Goal: Information Seeking & Learning: Understand process/instructions

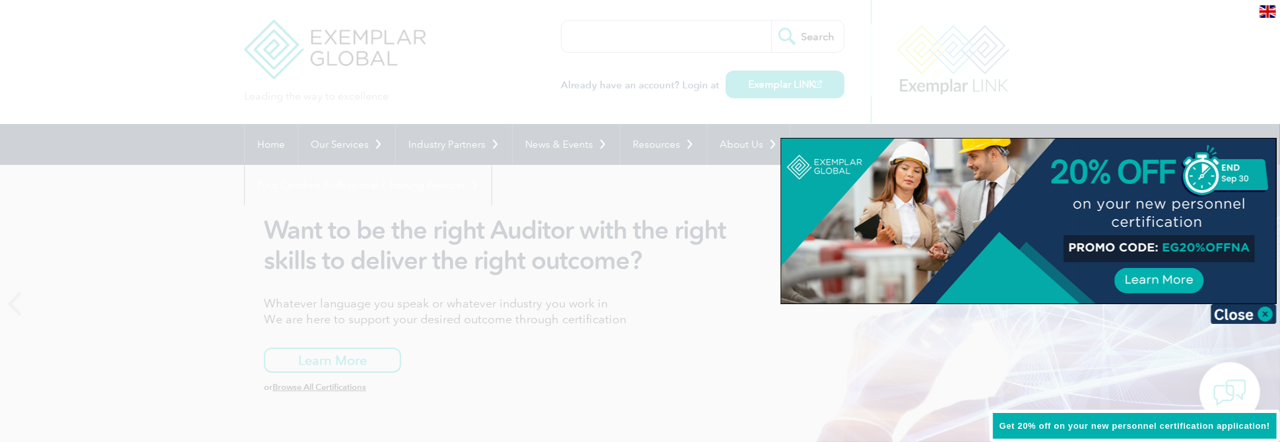
click at [619, 330] on div at bounding box center [640, 221] width 1280 height 442
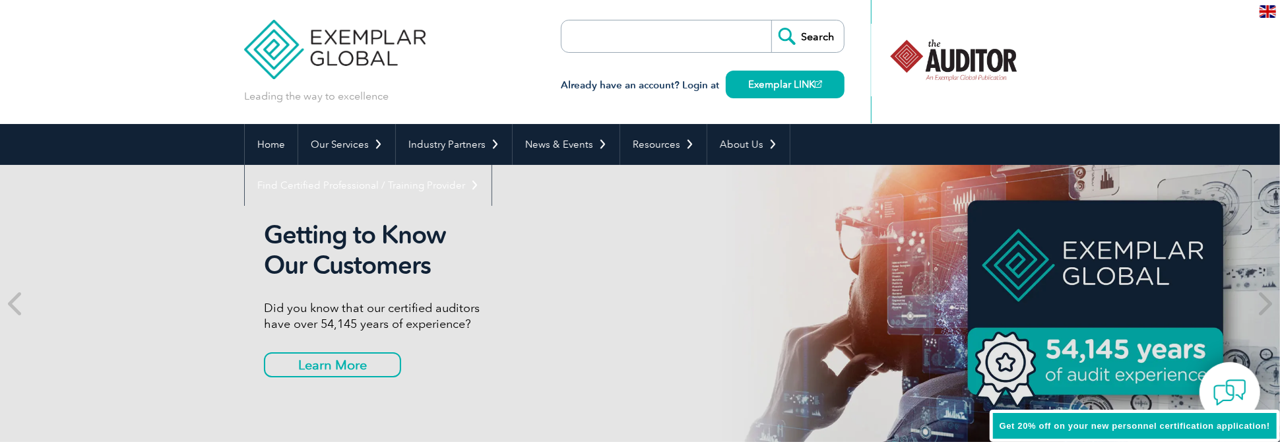
click at [956, 63] on div at bounding box center [953, 60] width 131 height 73
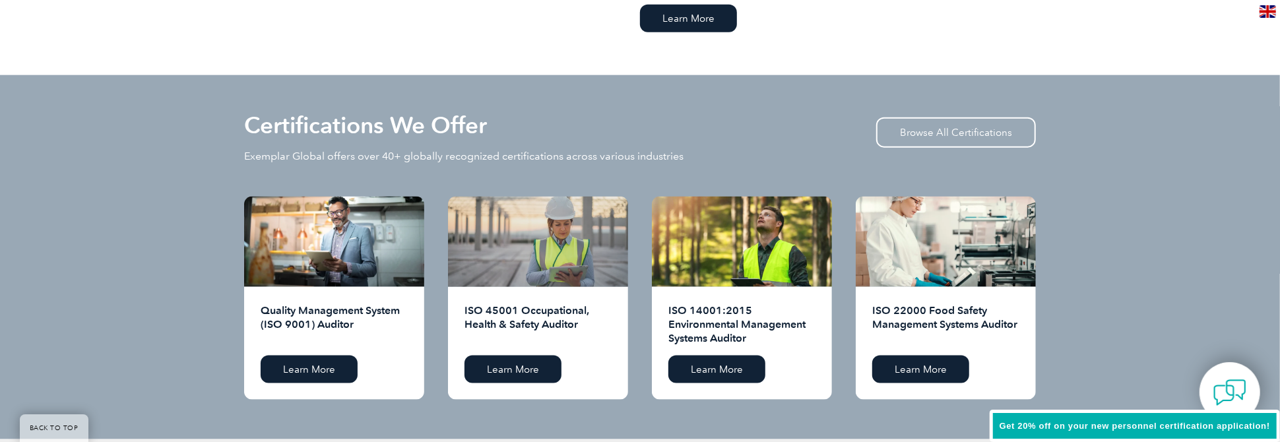
scroll to position [1254, 0]
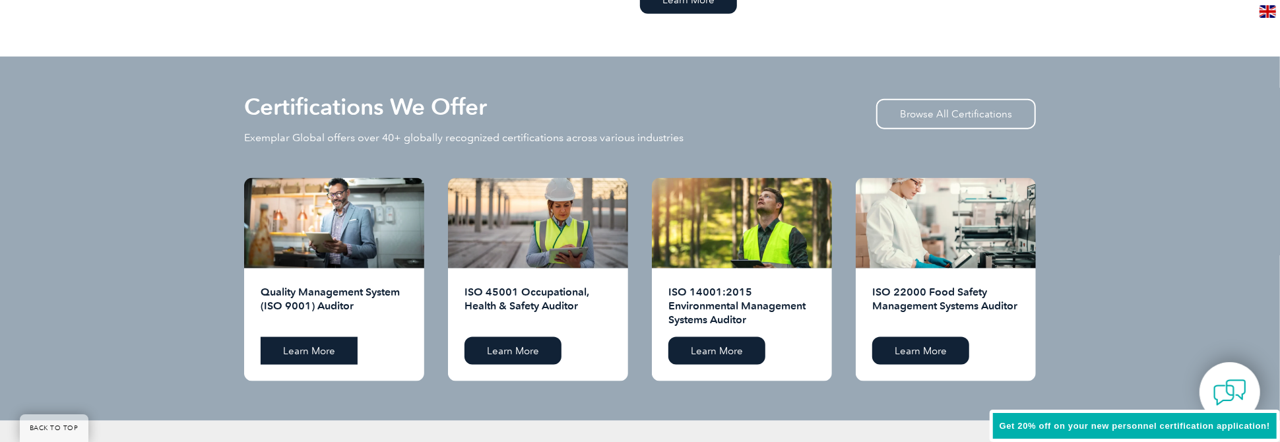
click at [304, 350] on link "Learn More" at bounding box center [309, 351] width 97 height 28
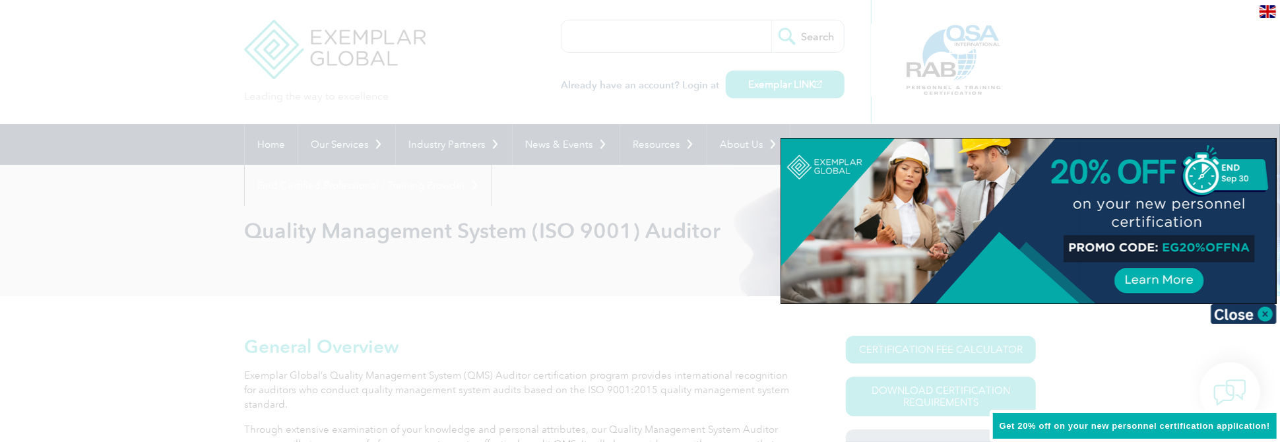
click at [376, 286] on div at bounding box center [640, 221] width 1280 height 442
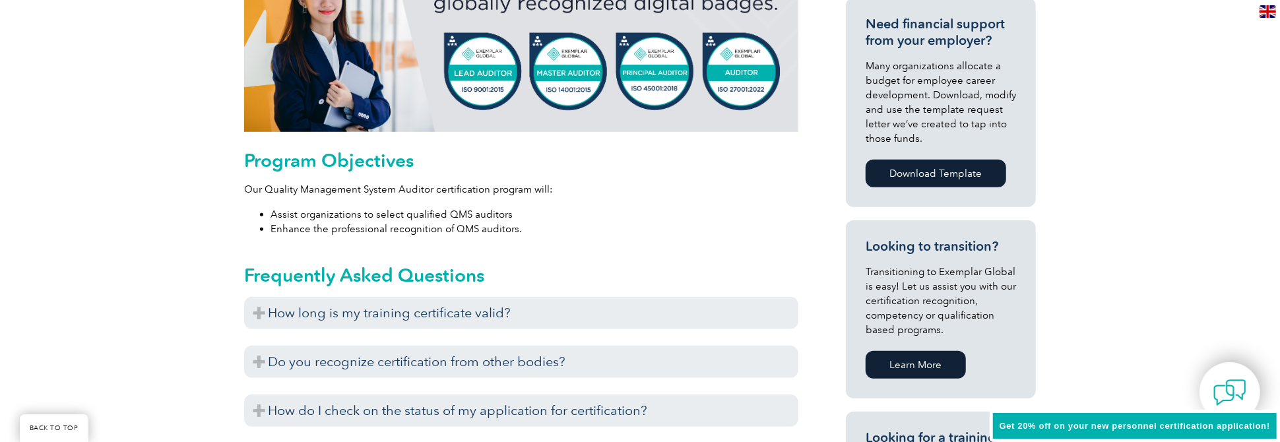
scroll to position [726, 0]
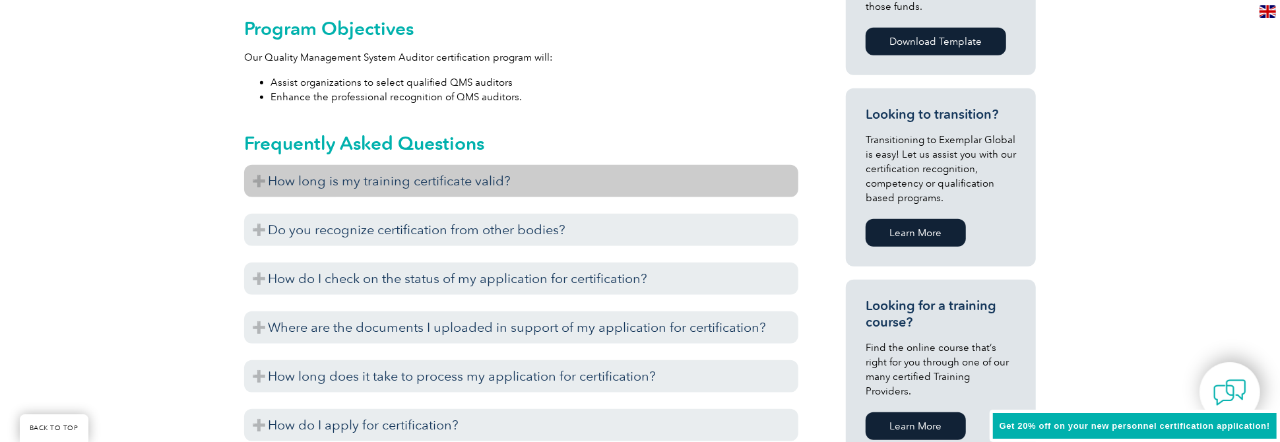
click at [261, 185] on h3 "How long is my training certificate valid?" at bounding box center [521, 181] width 554 height 32
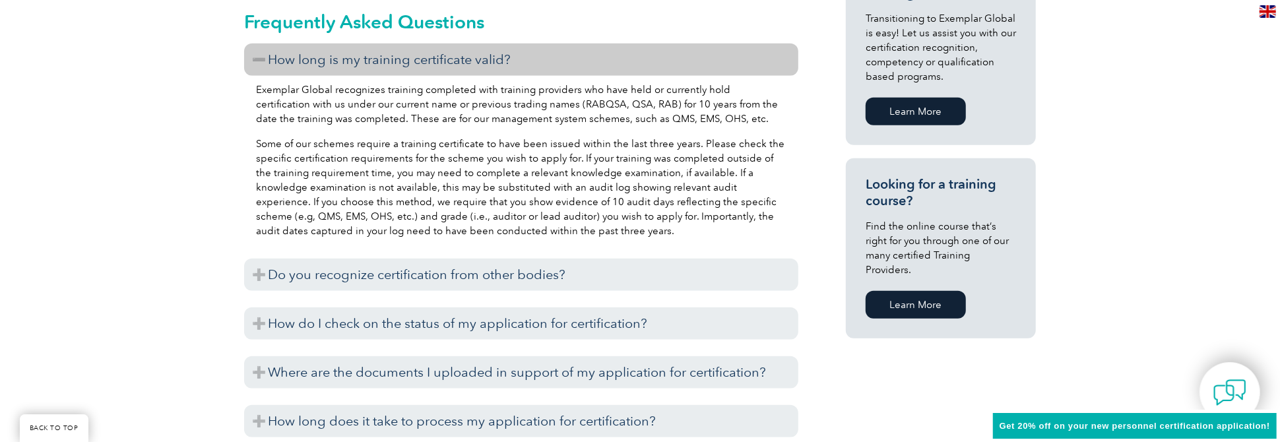
scroll to position [924, 0]
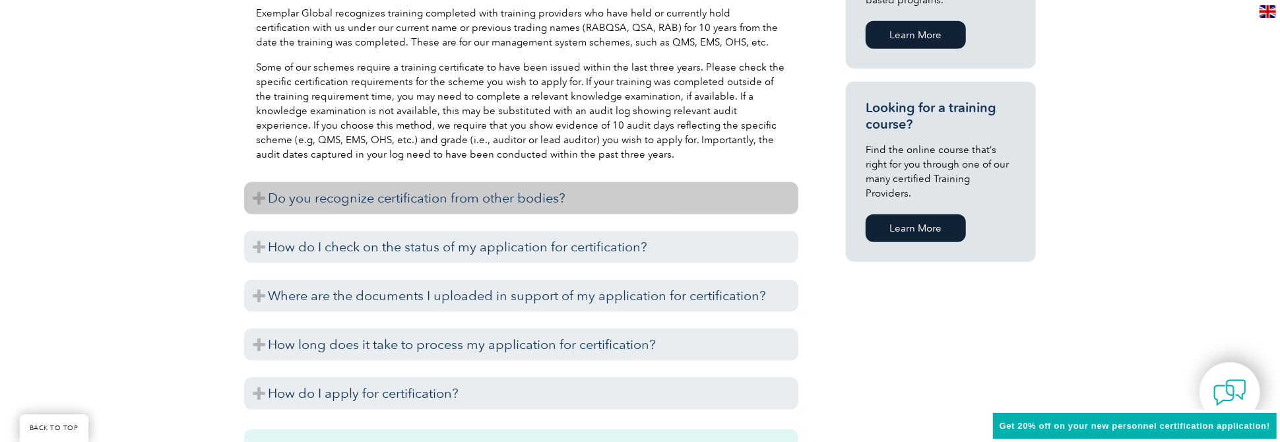
click at [261, 201] on h3 "Do you recognize certification from other bodies?" at bounding box center [521, 198] width 554 height 32
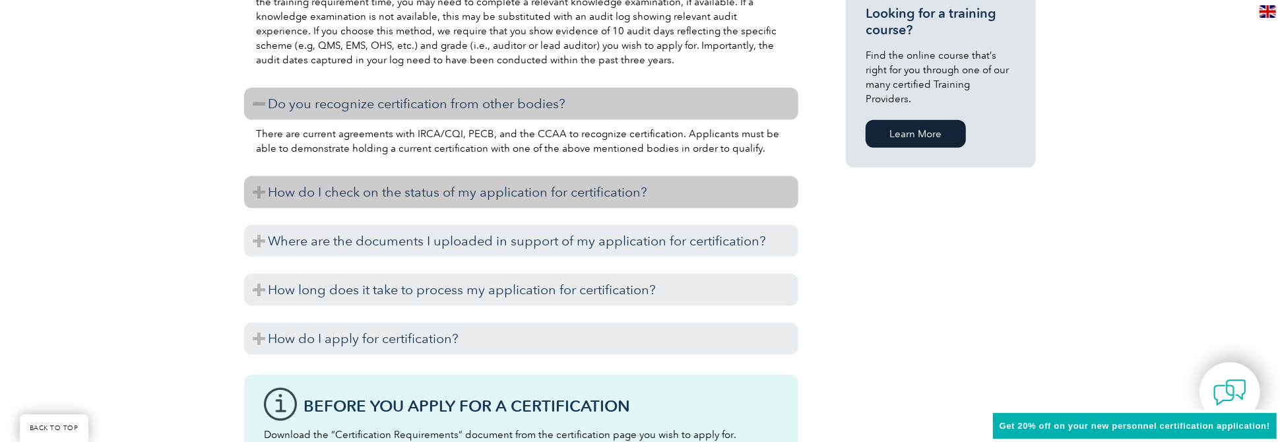
scroll to position [1056, 0]
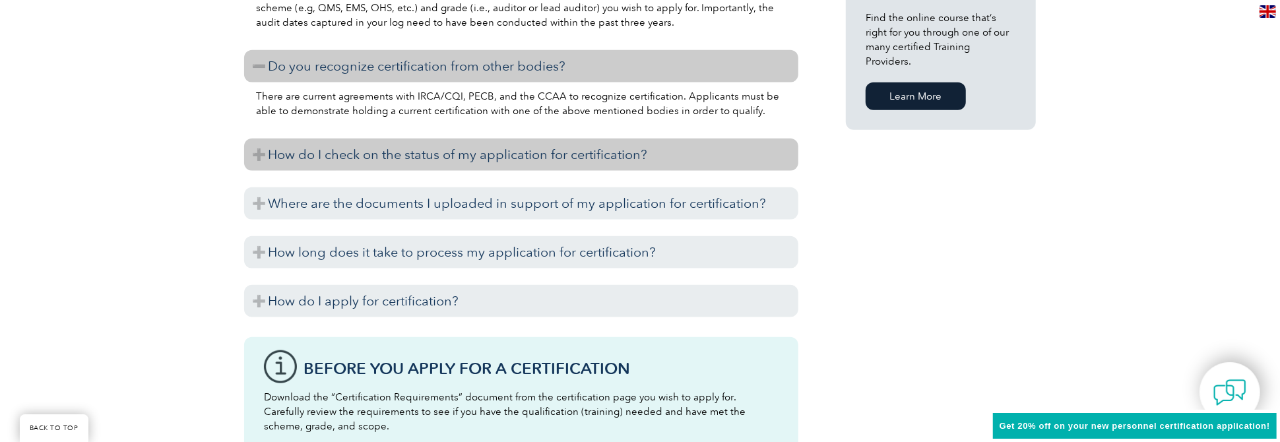
click at [263, 159] on h3 "How do I check on the status of my application for certification?" at bounding box center [521, 155] width 554 height 32
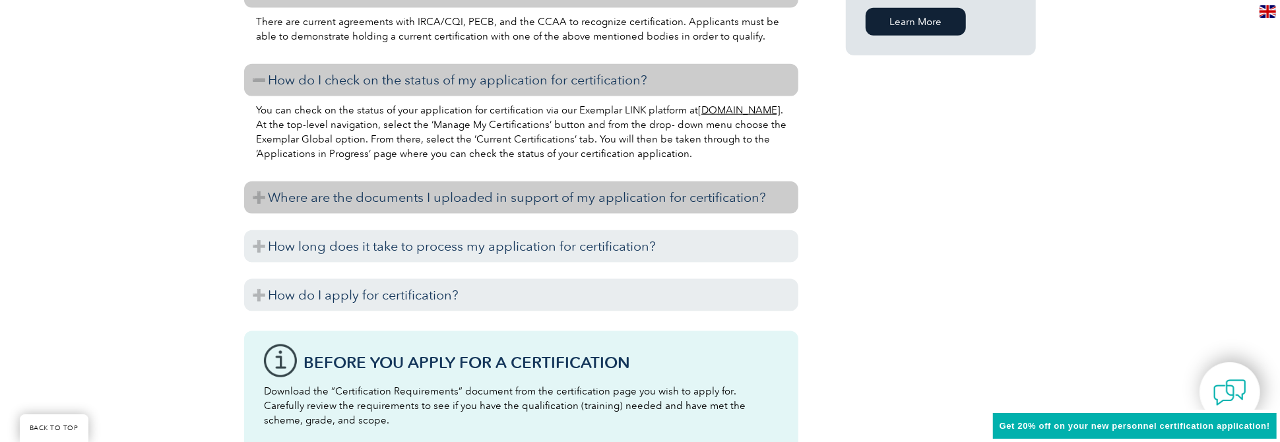
scroll to position [1188, 0]
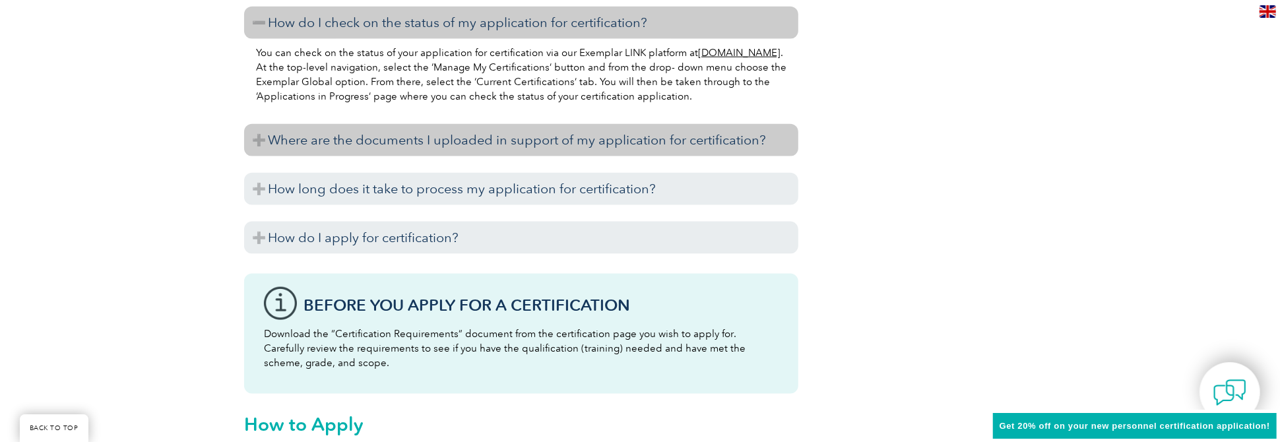
click at [262, 143] on h3 "Where are the documents I uploaded in support of my application for certificati…" at bounding box center [521, 140] width 554 height 32
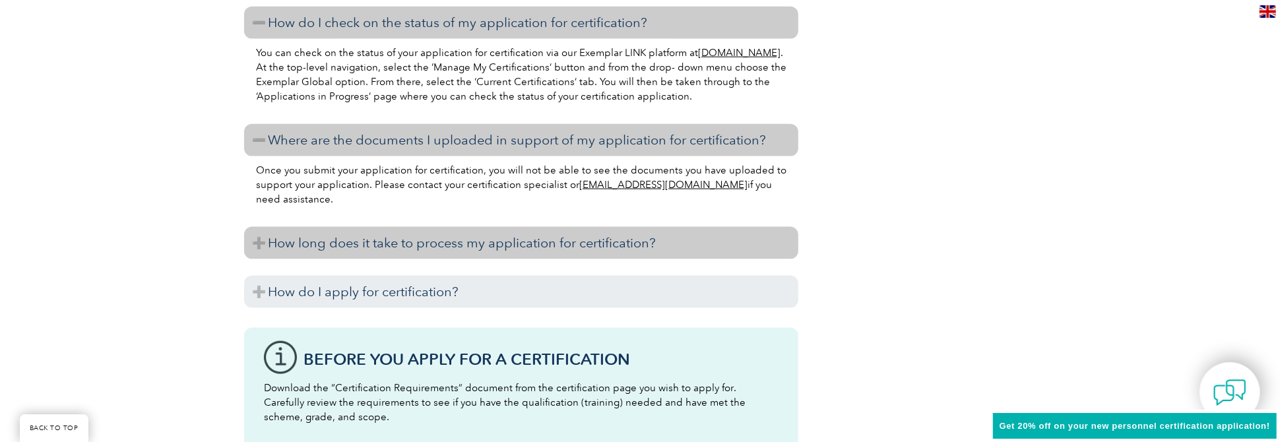
scroll to position [1320, 0]
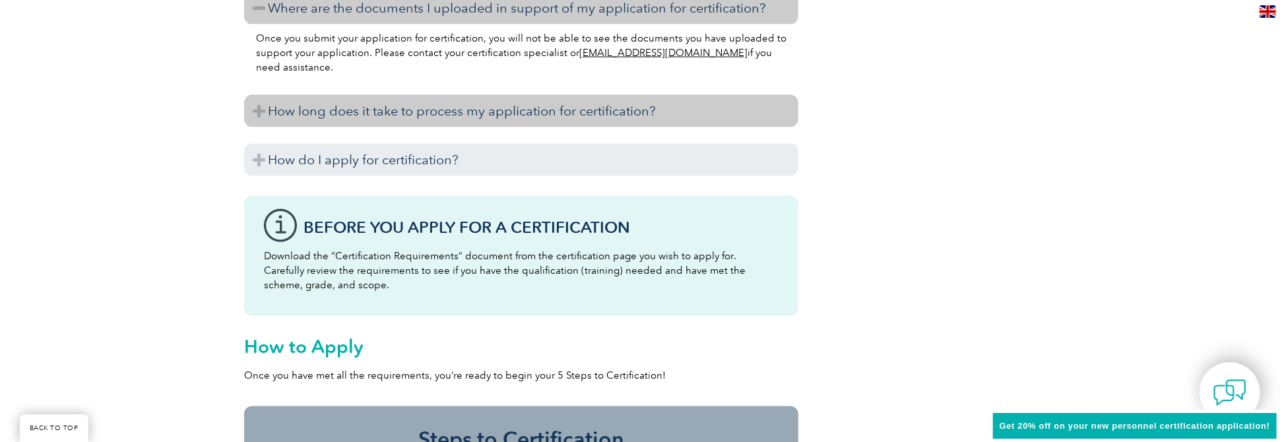
click at [266, 116] on h3 "How long does it take to process my application for certification?" at bounding box center [521, 111] width 554 height 32
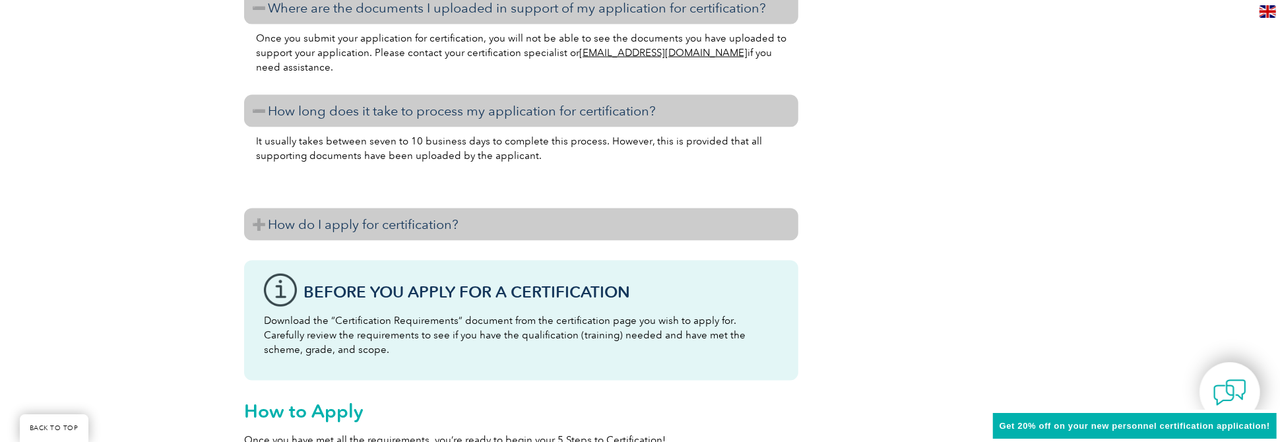
click at [263, 229] on h3 "How do I apply for certification?" at bounding box center [521, 225] width 554 height 32
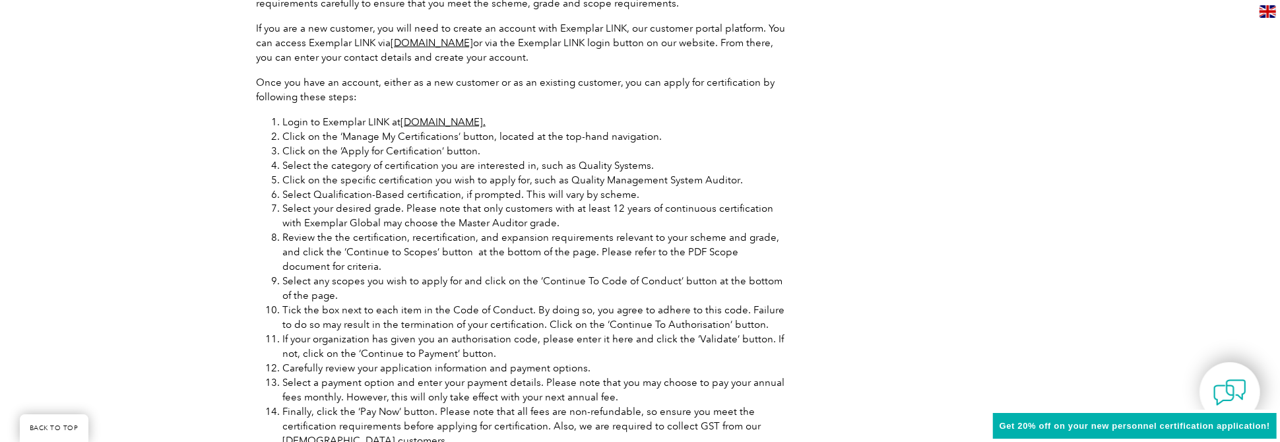
scroll to position [1650, 0]
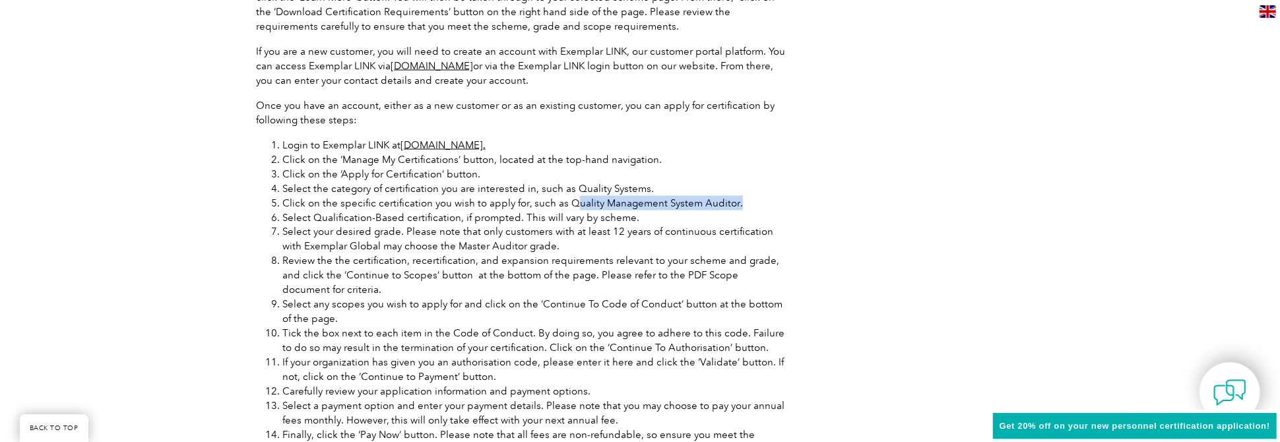
drag, startPoint x: 575, startPoint y: 203, endPoint x: 753, endPoint y: 204, distance: 178.2
click at [753, 204] on li "Click on the specific certification you wish to apply for, such as Quality Mana…" at bounding box center [534, 203] width 504 height 15
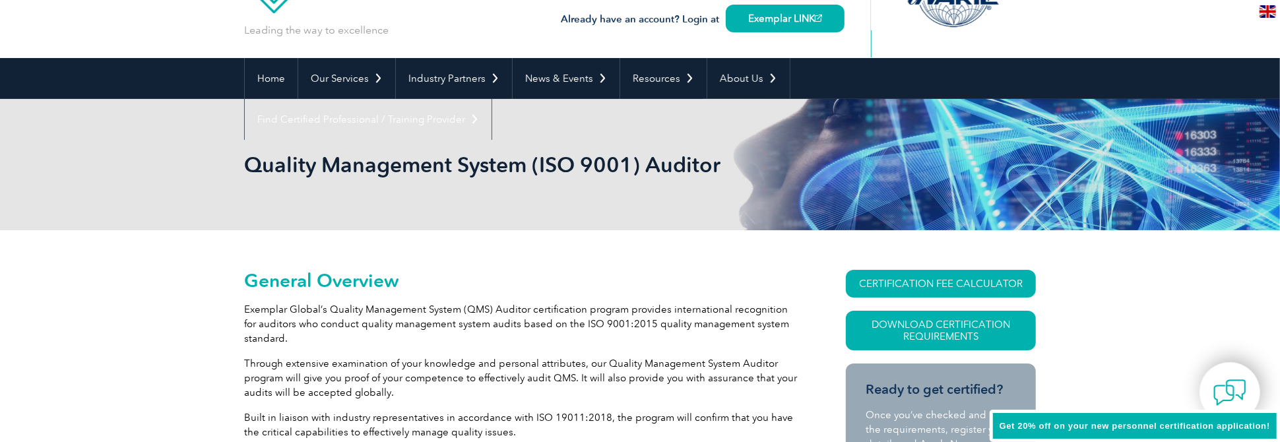
scroll to position [0, 0]
